Goal: Transaction & Acquisition: Subscribe to service/newsletter

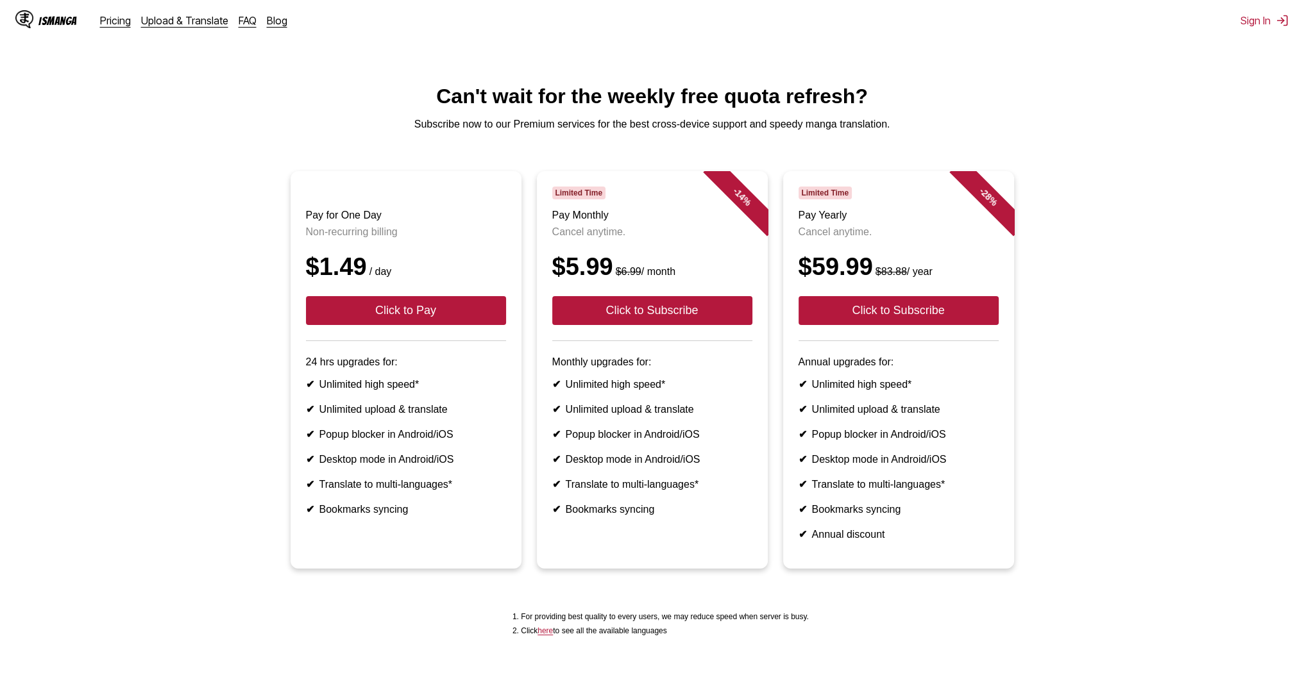
click at [1252, 29] on div "IsManga Pricing Upload & Translate FAQ Blog Sign In Pricing Upload & Translate …" at bounding box center [652, 20] width 1304 height 41
click at [1259, 24] on button "Sign In" at bounding box center [1264, 20] width 48 height 13
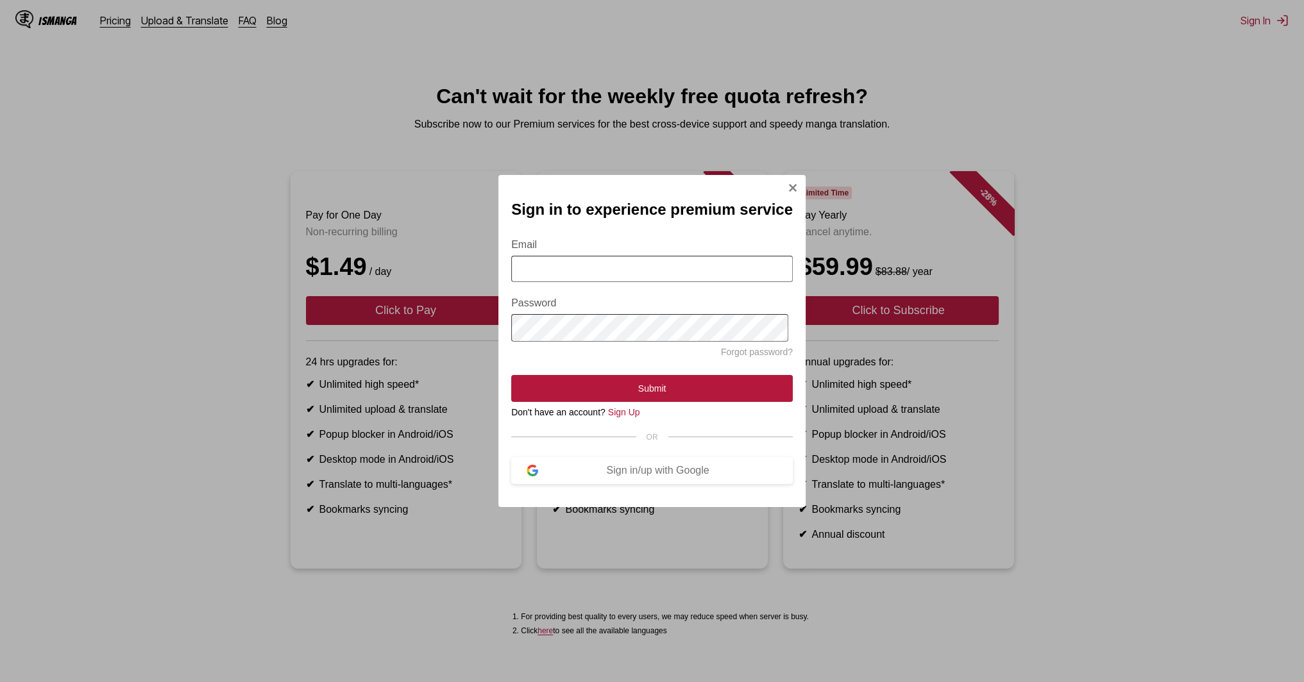
click at [638, 280] on input "Email" at bounding box center [652, 269] width 282 height 26
type input "**********"
click at [511, 375] on button "Submit" at bounding box center [652, 388] width 282 height 27
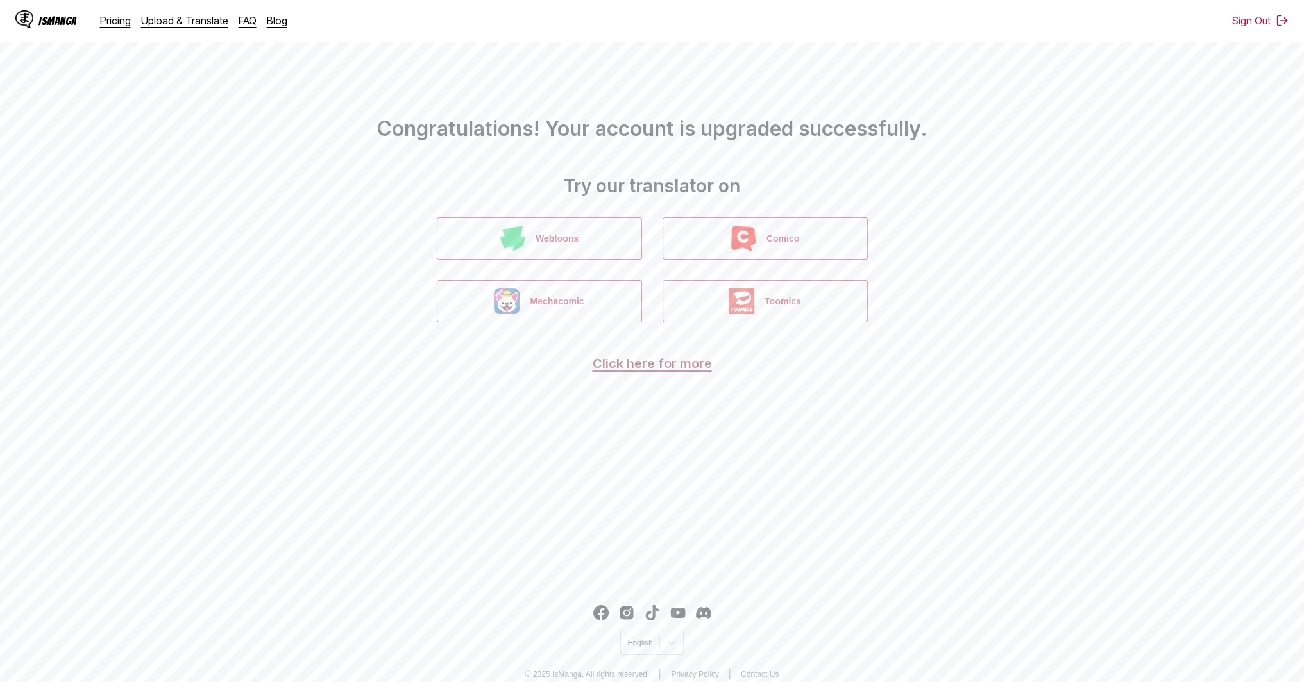
click at [661, 366] on link "Click here for more" at bounding box center [652, 363] width 119 height 15
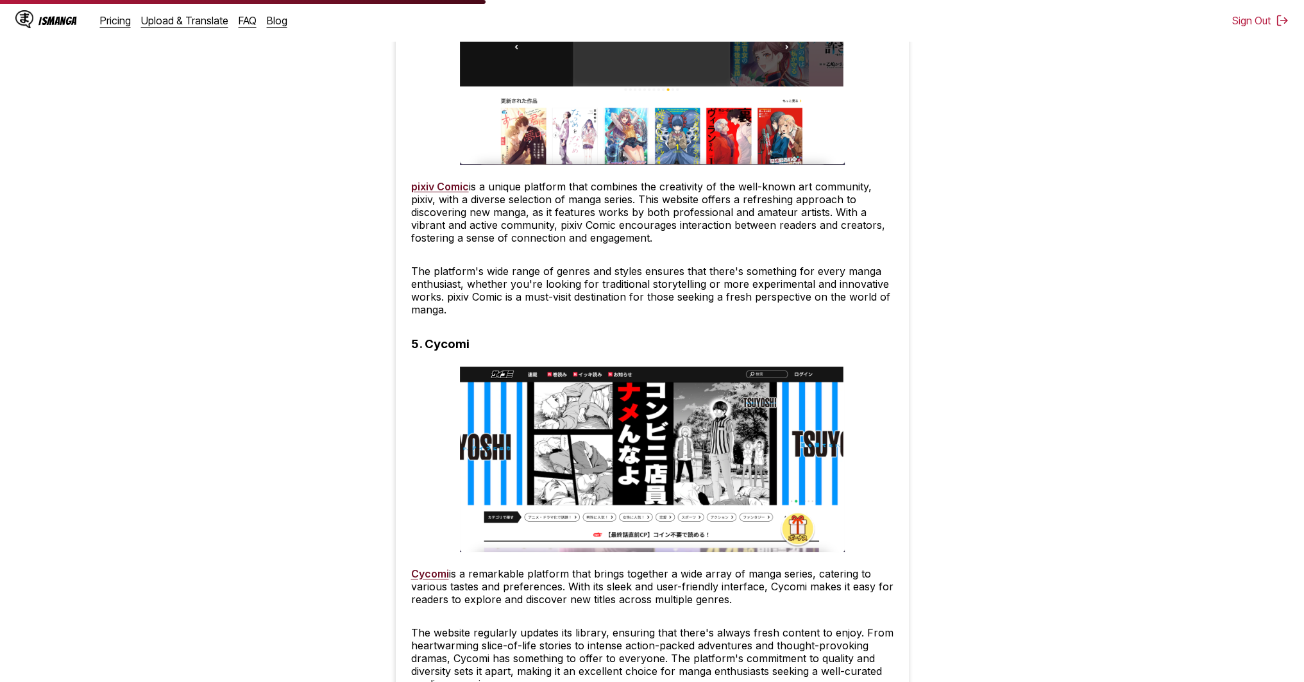
scroll to position [2245, 0]
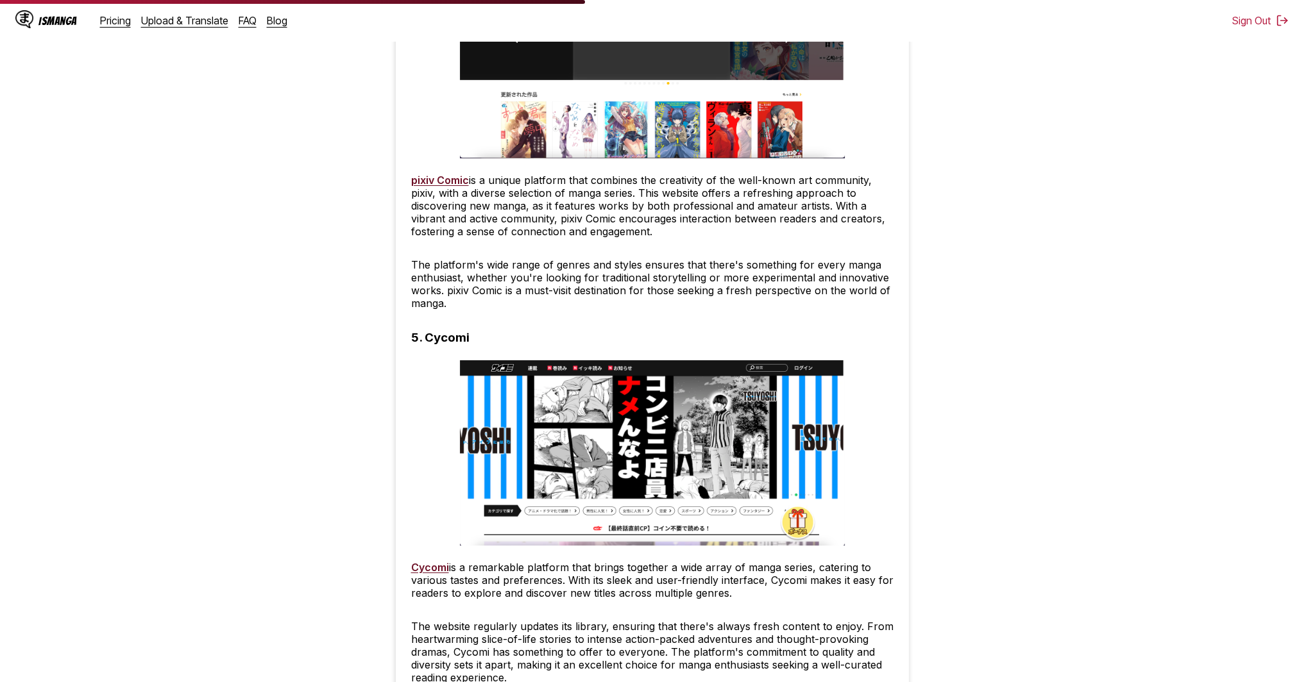
click at [61, 13] on div "IsManga" at bounding box center [46, 20] width 62 height 21
